Goal: Check status: Check status

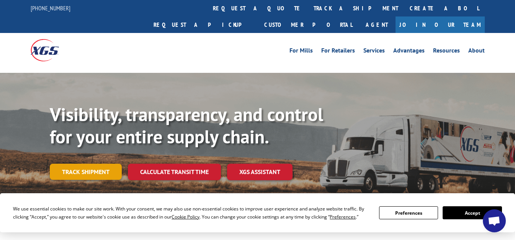
click at [102, 164] on link "Track shipment" at bounding box center [86, 172] width 72 height 16
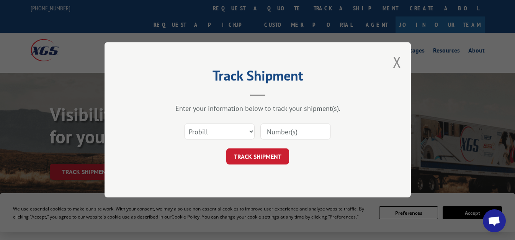
click at [280, 128] on input at bounding box center [295, 132] width 70 height 16
paste input "17501570"
type input "17501570"
click at [248, 158] on button "TRACK SHIPMENT" at bounding box center [257, 157] width 63 height 16
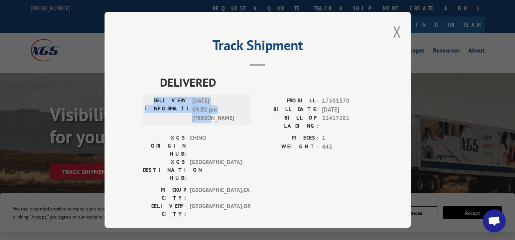
drag, startPoint x: 156, startPoint y: 99, endPoint x: 222, endPoint y: 119, distance: 68.8
click at [222, 119] on div "DELIVERY INFORMATION: [DATE] 04:02 pm [PERSON_NAME]" at bounding box center [196, 110] width 103 height 26
copy div "DELIVERY INFORMATION: [DATE] 04:02 pm [PERSON_NAME]"
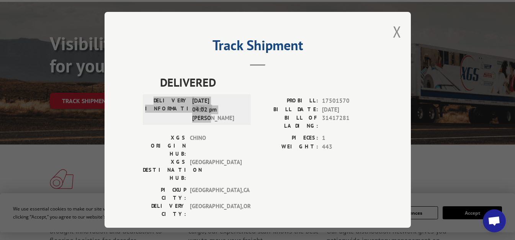
scroll to position [153, 0]
